Goal: Information Seeking & Learning: Learn about a topic

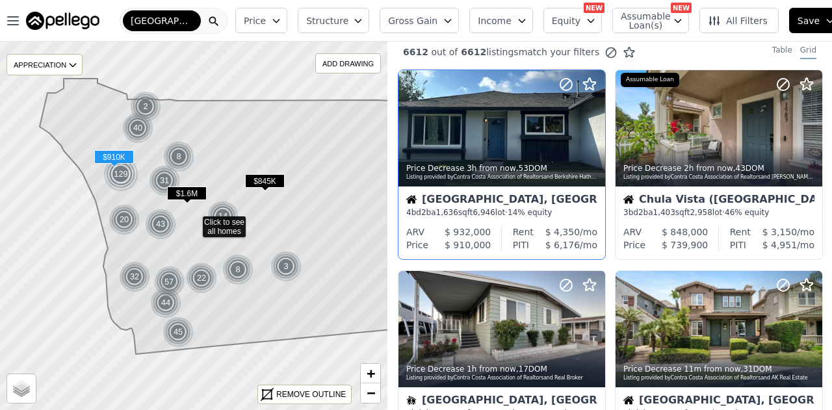
scroll to position [8, 0]
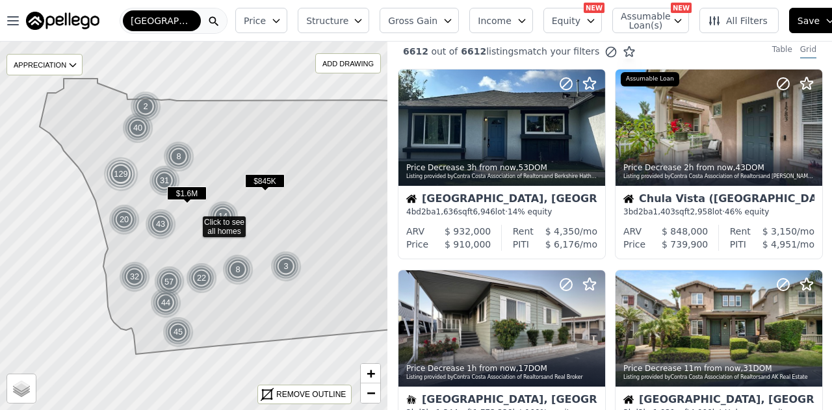
click at [275, 25] on button "Price" at bounding box center [261, 20] width 52 height 25
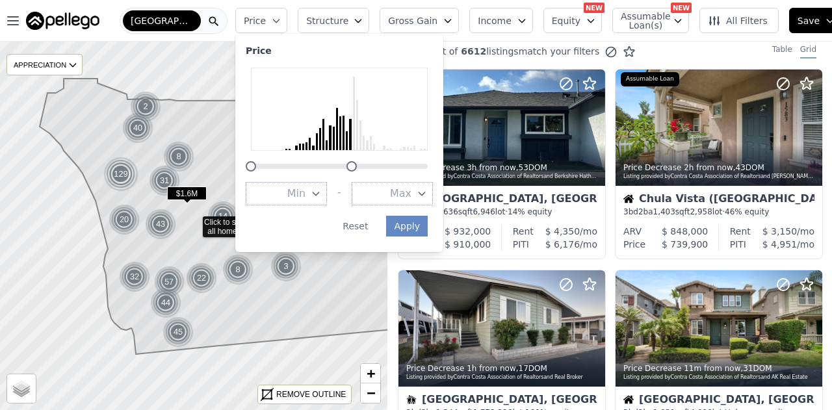
drag, startPoint x: 429, startPoint y: 166, endPoint x: 353, endPoint y: 170, distance: 76.1
click at [353, 170] on div at bounding box center [351, 166] width 10 height 10
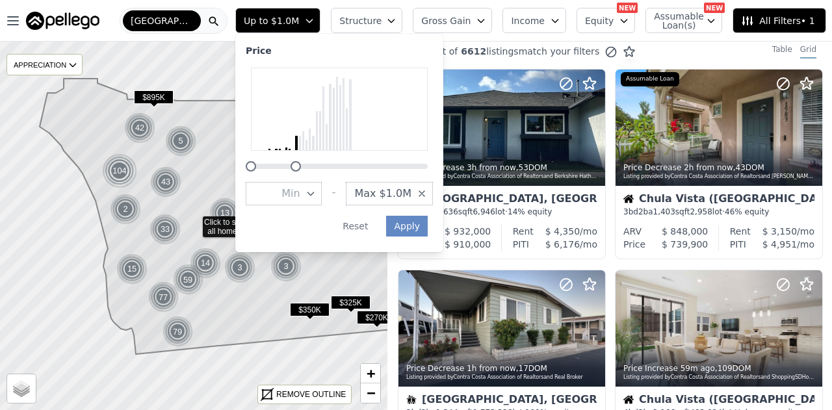
drag, startPoint x: 352, startPoint y: 162, endPoint x: 295, endPoint y: 168, distance: 57.5
click at [295, 168] on div at bounding box center [295, 166] width 10 height 10
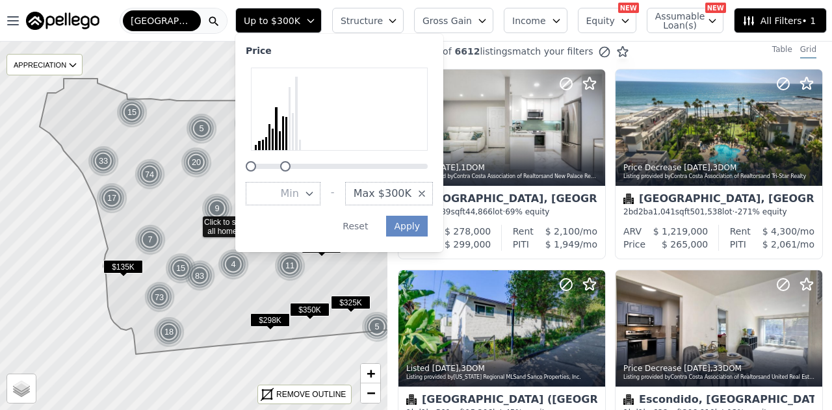
drag, startPoint x: 295, startPoint y: 168, endPoint x: 283, endPoint y: 164, distance: 12.3
click at [283, 164] on div at bounding box center [285, 166] width 10 height 10
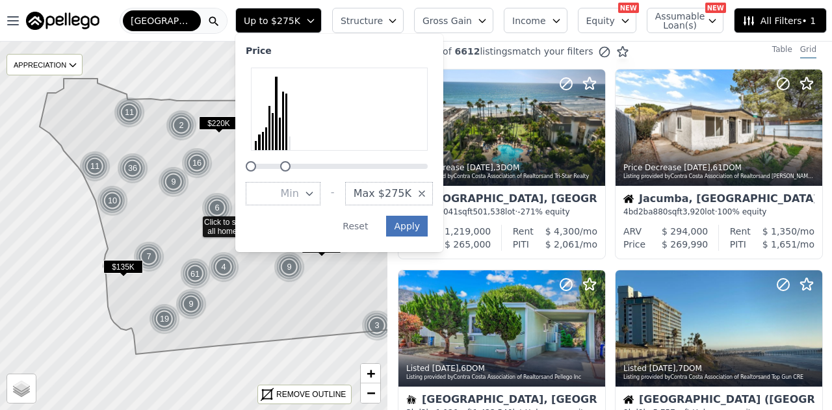
click at [395, 223] on button "Apply" at bounding box center [407, 226] width 42 height 21
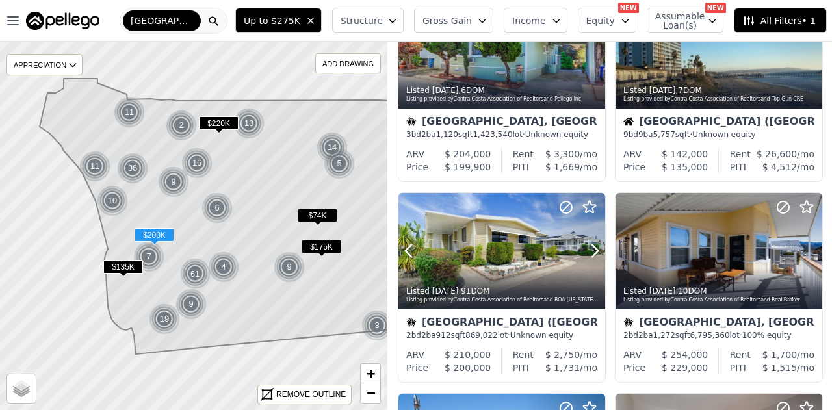
scroll to position [349, 0]
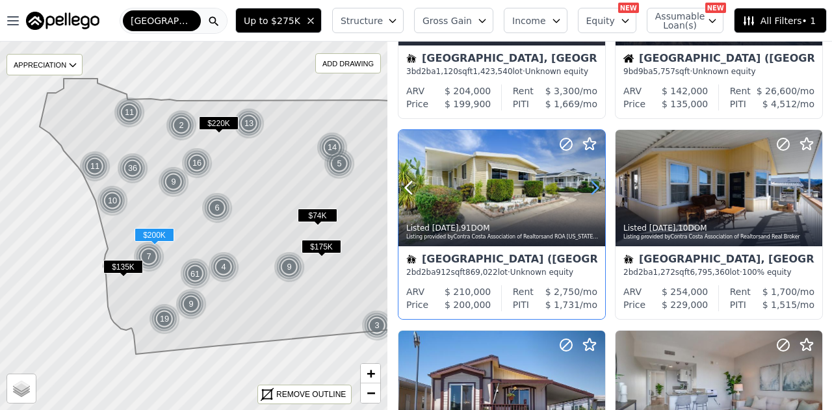
click at [591, 187] on icon at bounding box center [594, 187] width 21 height 21
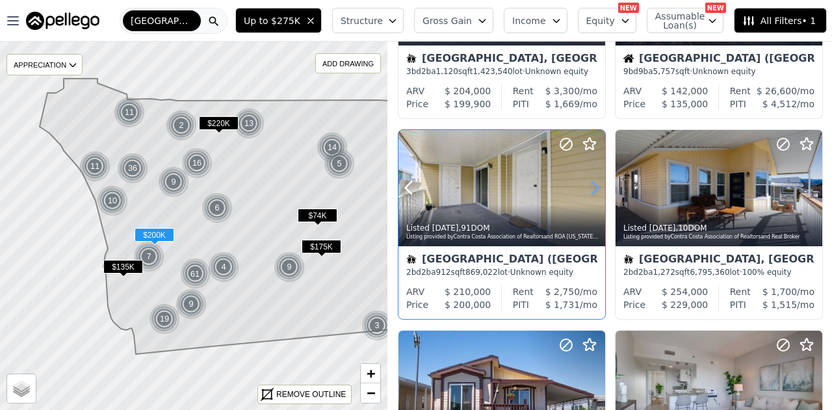
click at [591, 187] on icon at bounding box center [594, 187] width 21 height 21
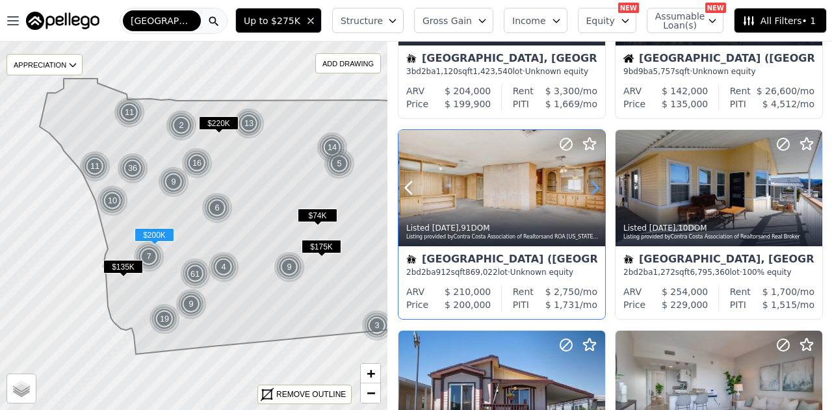
click at [591, 187] on icon at bounding box center [594, 187] width 21 height 21
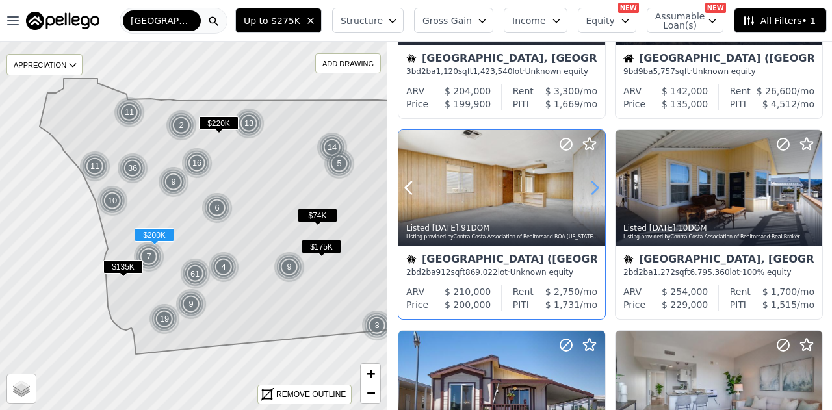
click at [592, 187] on icon at bounding box center [594, 187] width 21 height 21
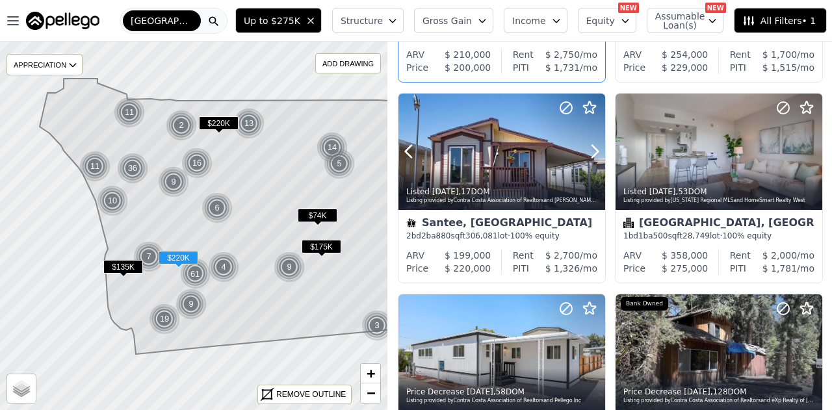
scroll to position [587, 0]
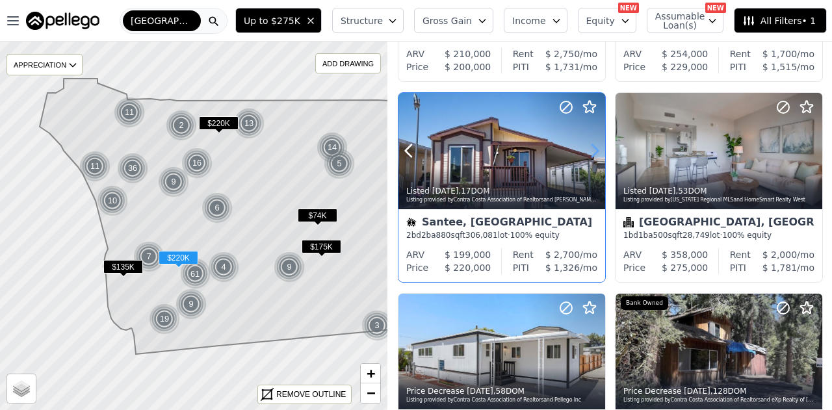
click at [594, 147] on icon at bounding box center [594, 150] width 21 height 21
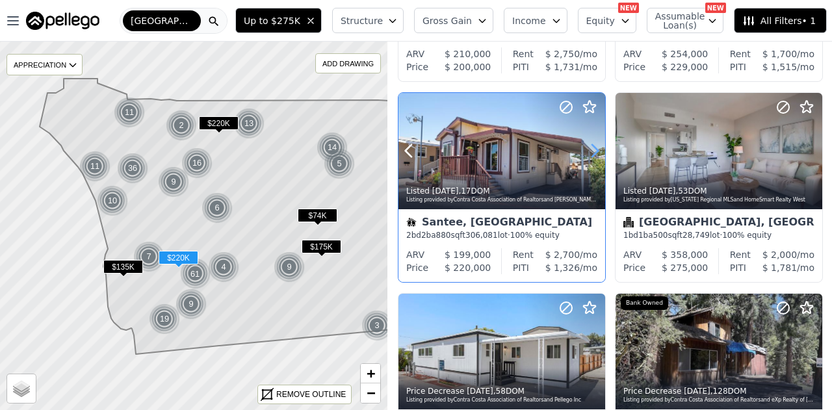
click at [594, 147] on icon at bounding box center [594, 150] width 21 height 21
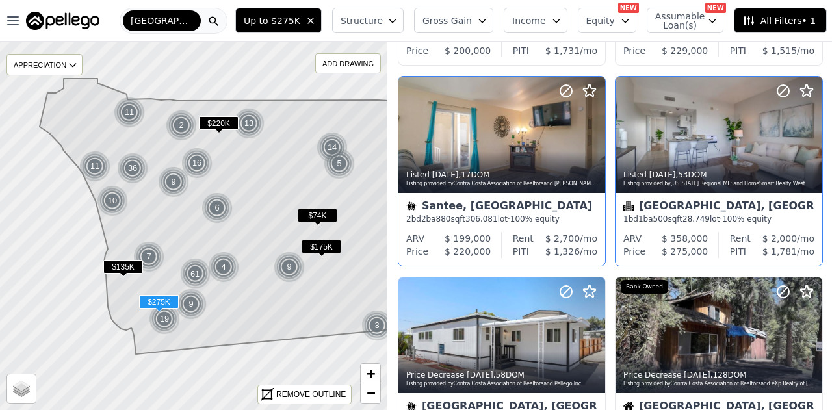
scroll to position [604, 0]
click at [802, 138] on icon at bounding box center [811, 133] width 21 height 21
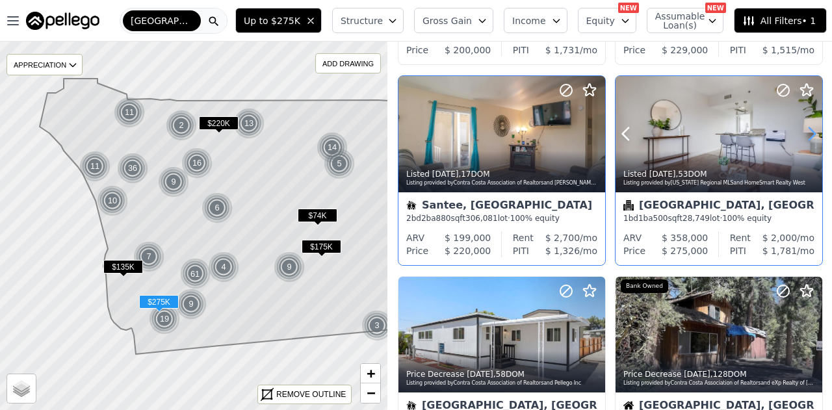
click at [802, 138] on icon at bounding box center [811, 133] width 21 height 21
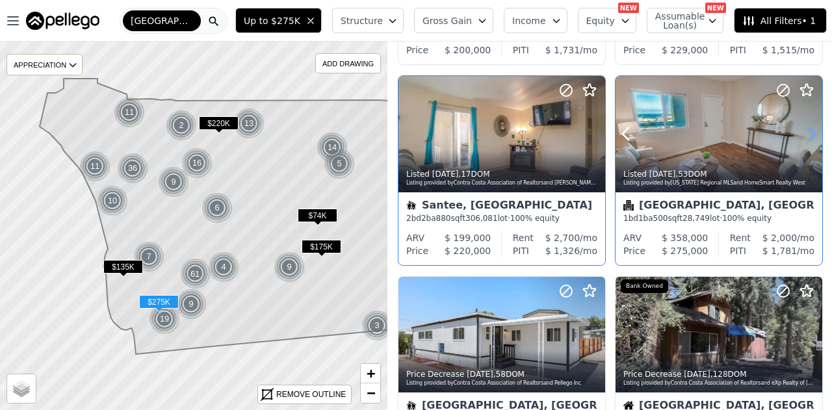
click at [802, 138] on icon at bounding box center [811, 133] width 21 height 21
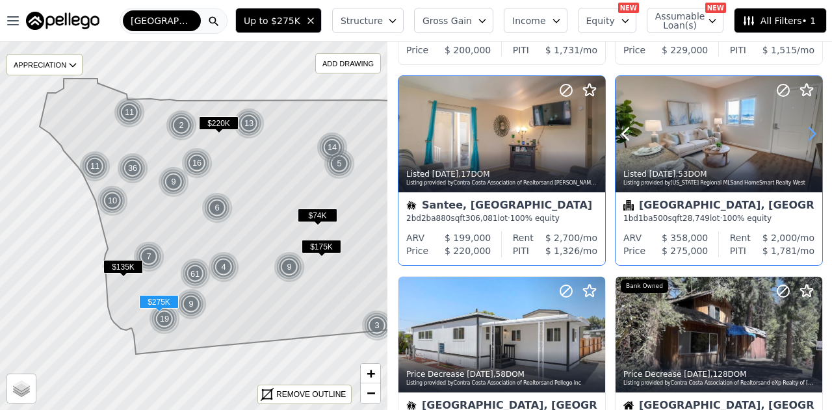
click at [802, 138] on icon at bounding box center [811, 133] width 21 height 21
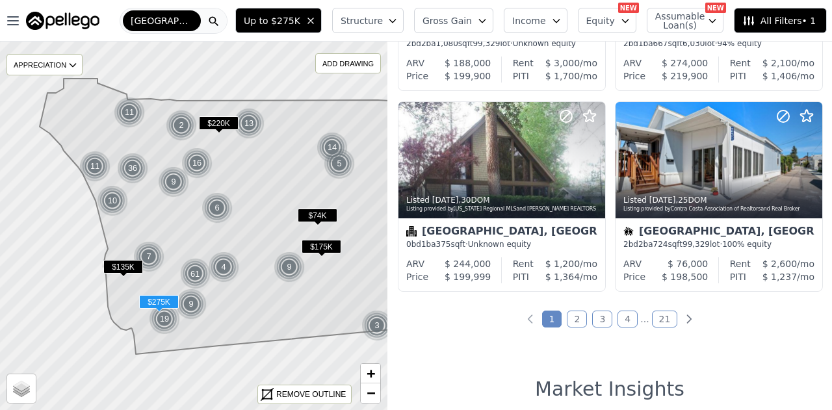
scroll to position [979, 0]
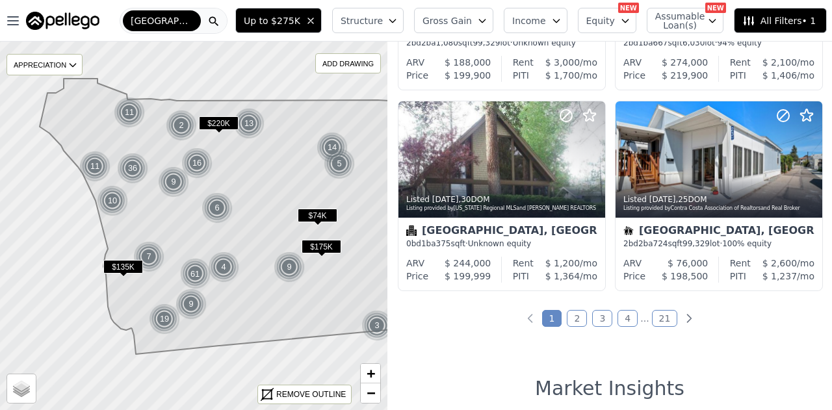
click at [574, 319] on link "2" at bounding box center [577, 318] width 20 height 17
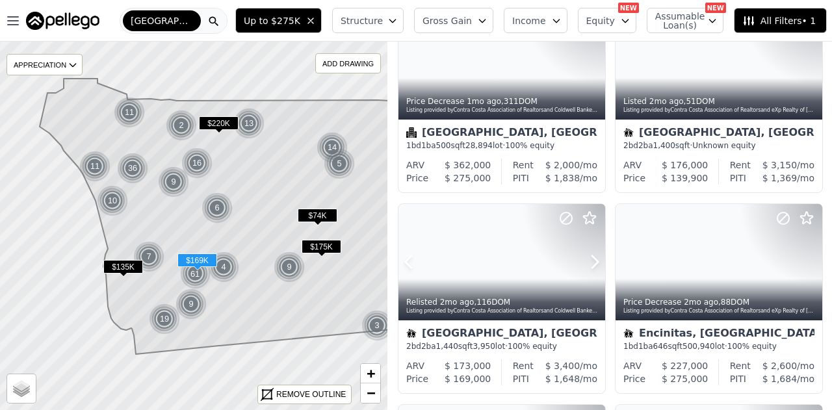
scroll to position [275, 0]
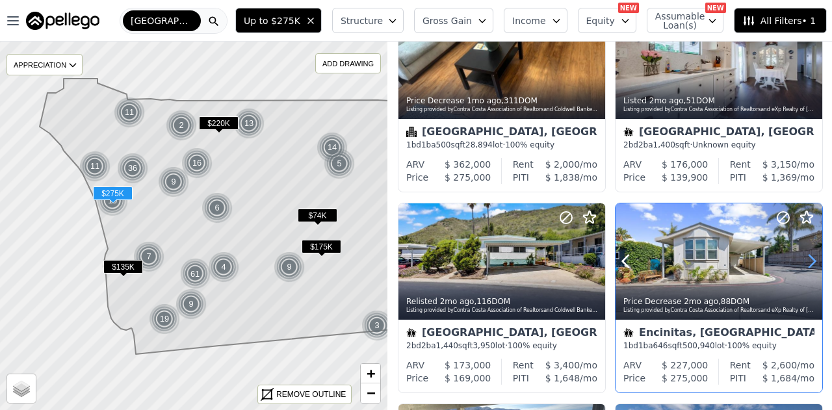
click at [813, 261] on icon at bounding box center [811, 261] width 21 height 21
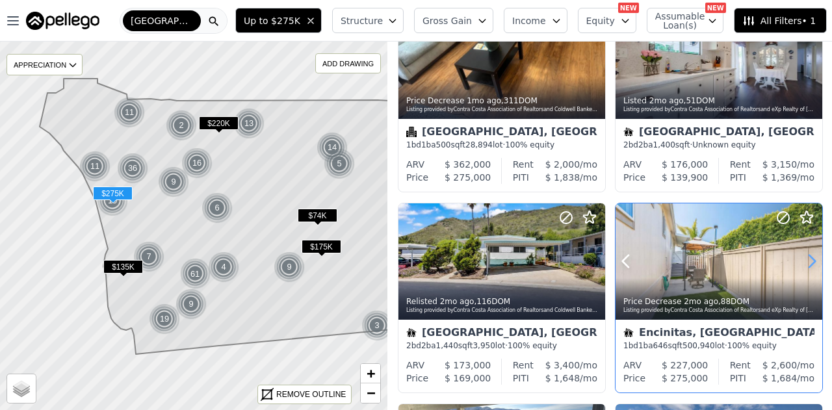
click at [813, 261] on icon at bounding box center [811, 261] width 21 height 21
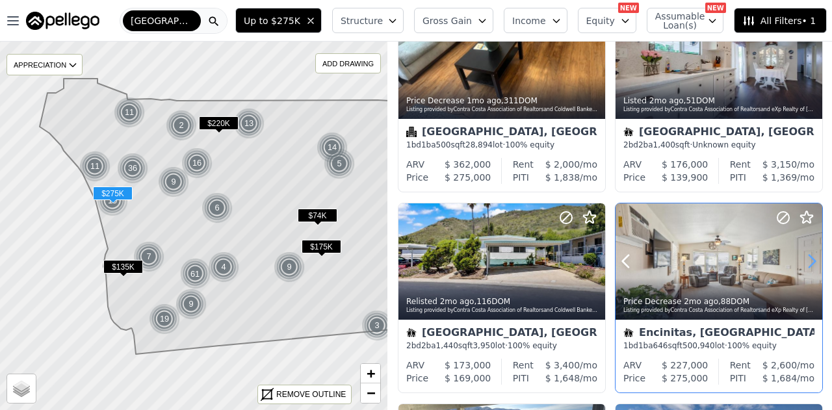
click at [813, 261] on icon at bounding box center [811, 261] width 21 height 21
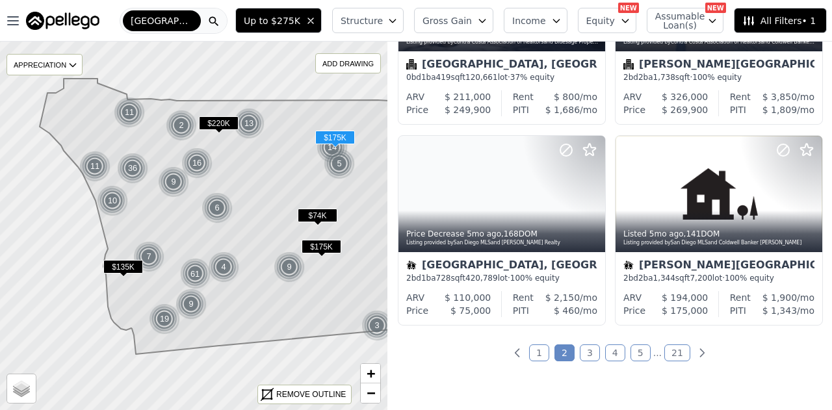
scroll to position [947, 0]
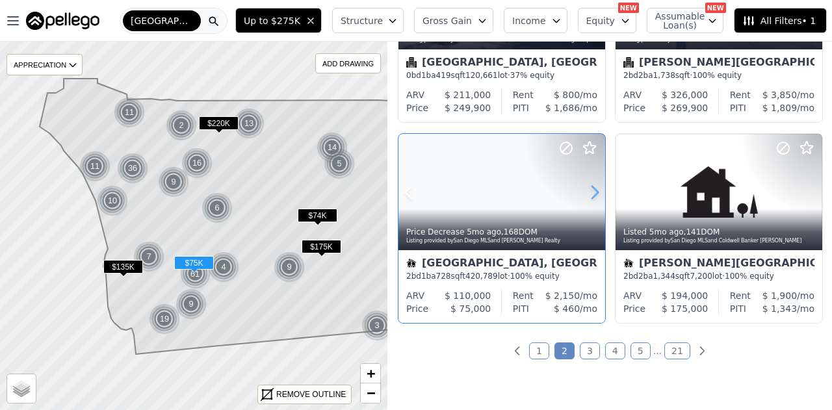
click at [600, 198] on icon at bounding box center [594, 192] width 21 height 21
click at [600, 199] on icon at bounding box center [594, 192] width 21 height 21
click at [588, 359] on div "249 out of 6612 listings match your filters Table Grid Price Decrease [DATE] , …" at bounding box center [609, 247] width 444 height 410
click at [586, 349] on link "3" at bounding box center [590, 350] width 20 height 17
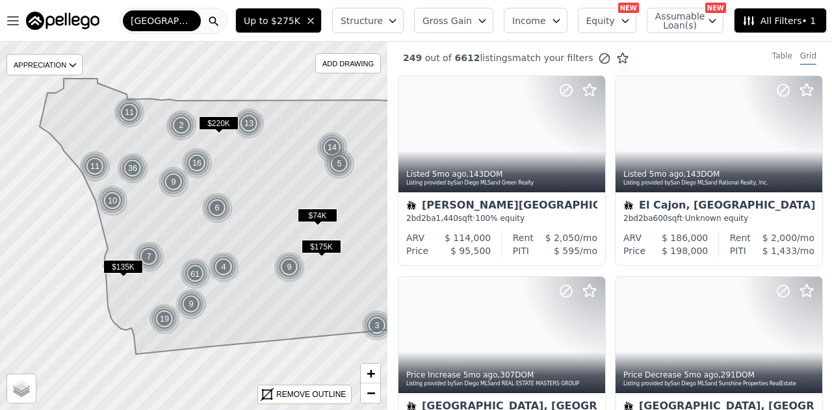
scroll to position [0, 0]
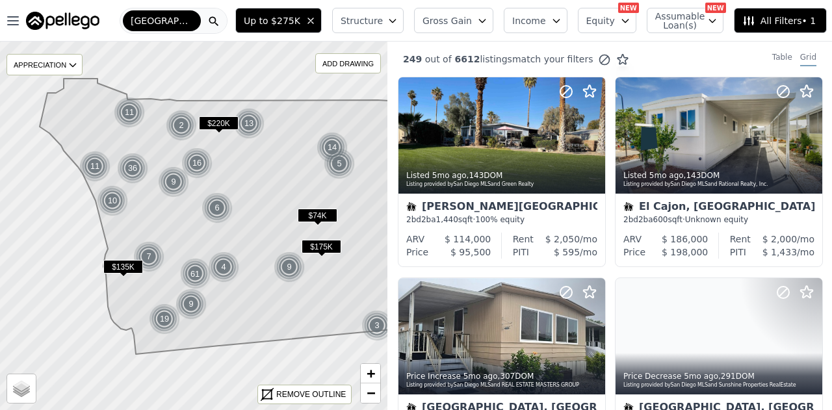
click at [742, 14] on icon at bounding box center [748, 20] width 13 height 13
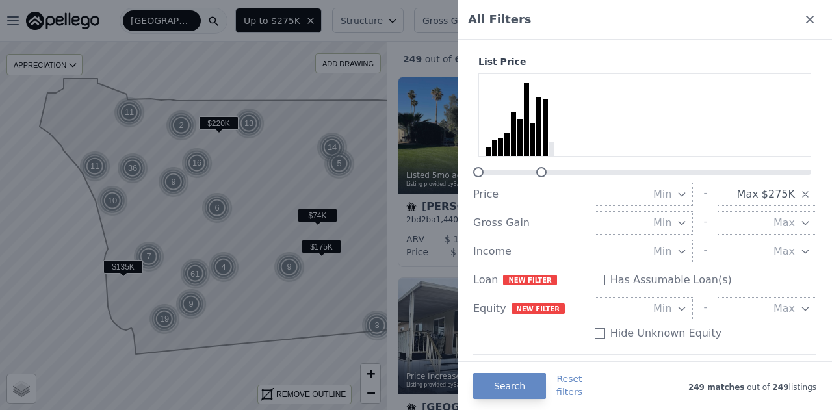
click at [356, 179] on div at bounding box center [416, 205] width 832 height 410
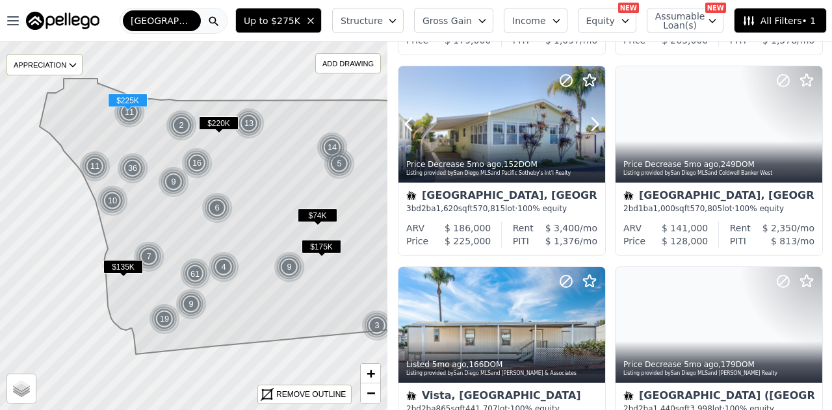
scroll to position [613, 0]
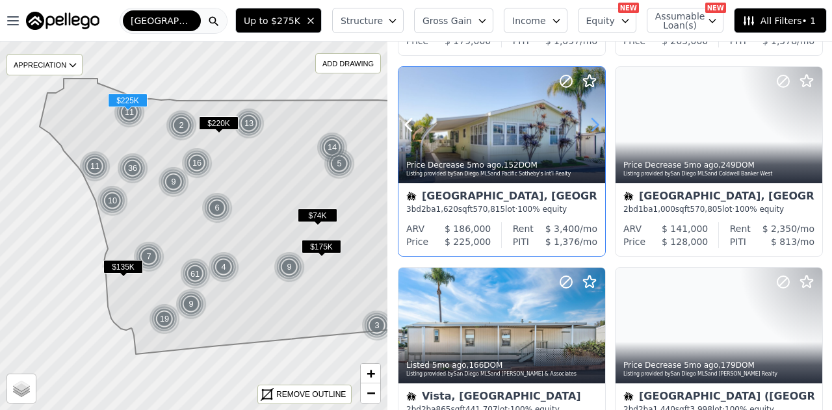
click at [593, 122] on icon at bounding box center [594, 124] width 21 height 21
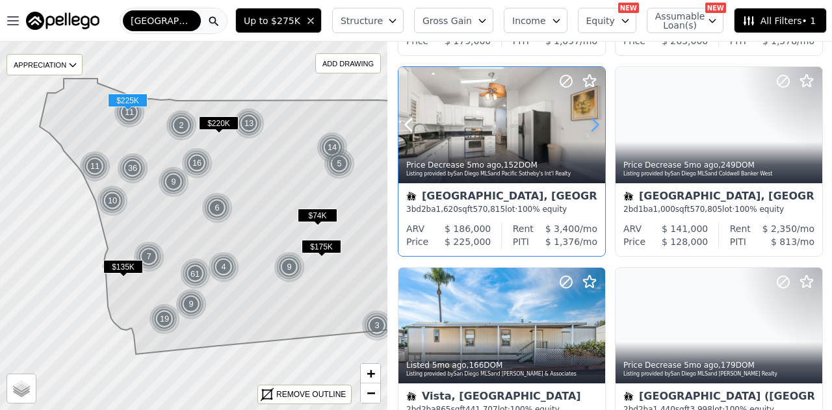
click at [594, 122] on icon at bounding box center [594, 124] width 21 height 21
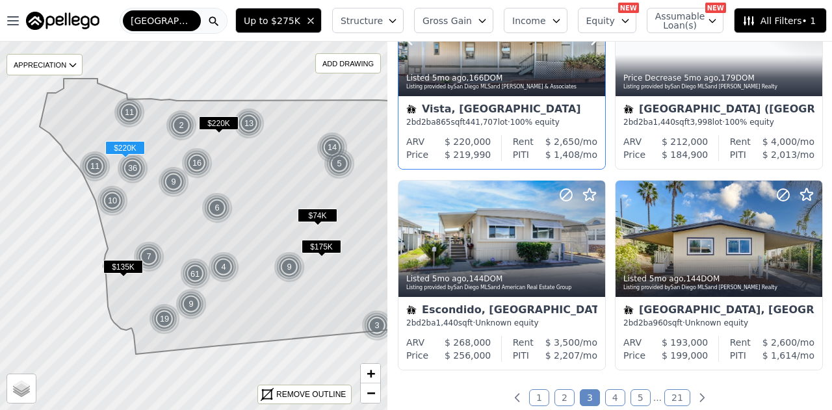
scroll to position [910, 0]
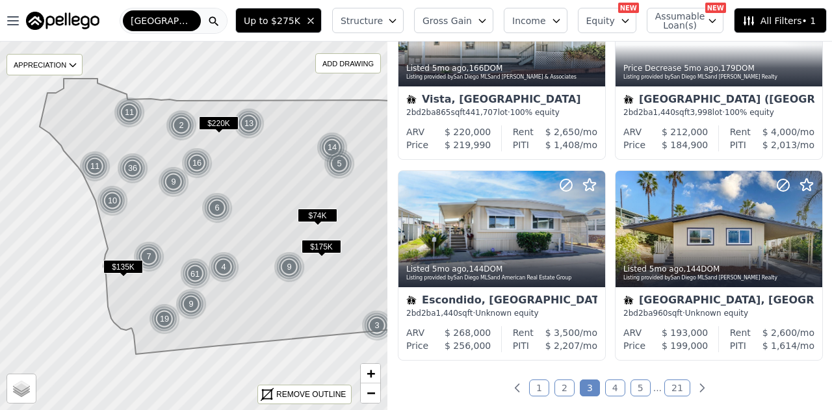
click at [611, 385] on link "4" at bounding box center [615, 387] width 20 height 17
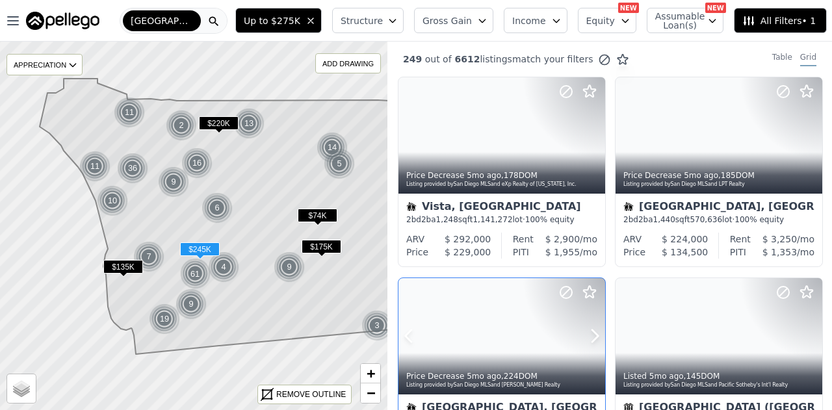
scroll to position [0, 0]
click at [295, 268] on img at bounding box center [290, 266] width 32 height 31
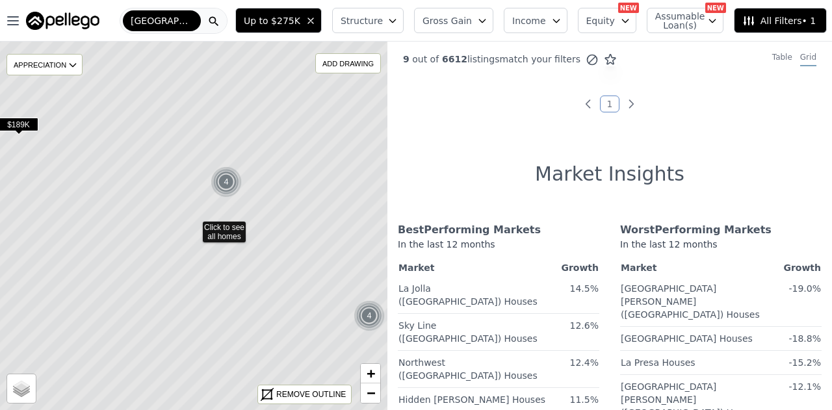
click at [231, 179] on img at bounding box center [227, 181] width 32 height 31
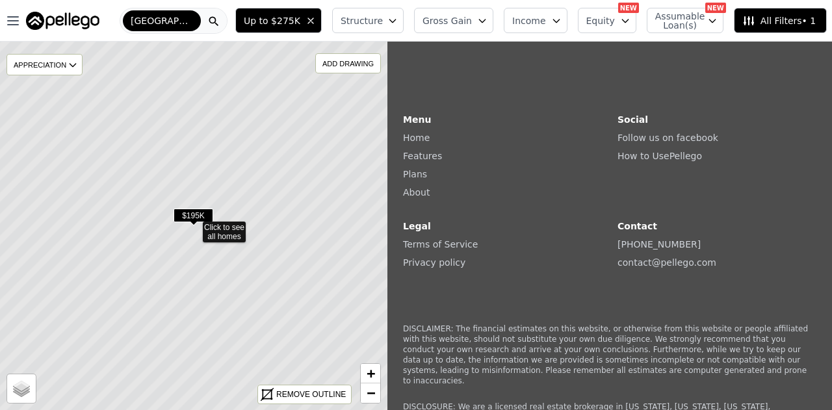
scroll to position [1748, 0]
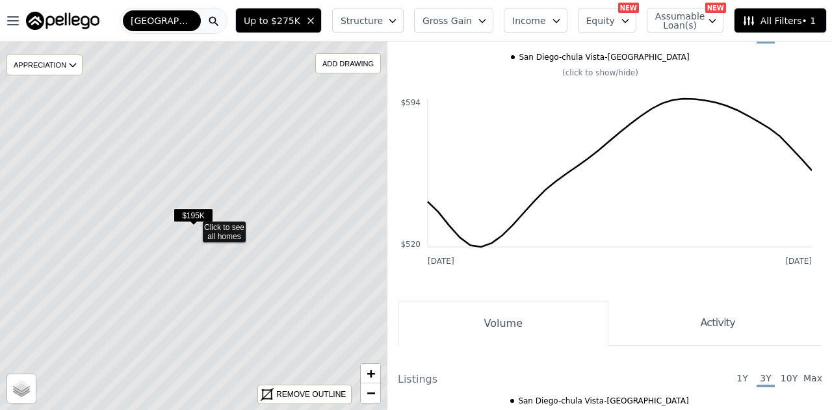
scroll to position [584, 0]
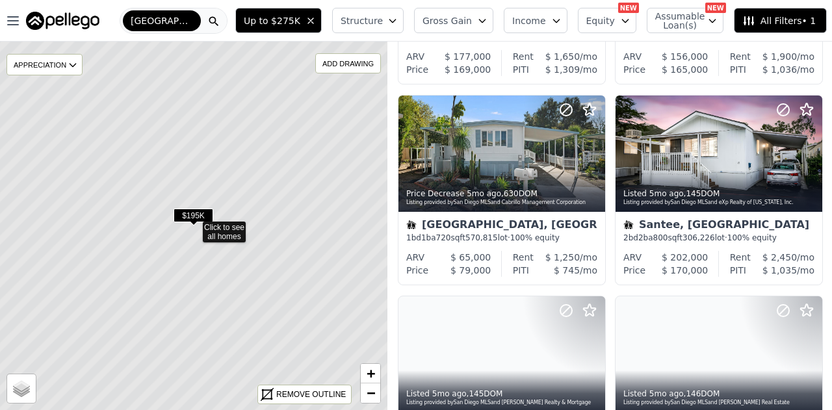
scroll to position [1776, 0]
